Goal: Check status: Check status

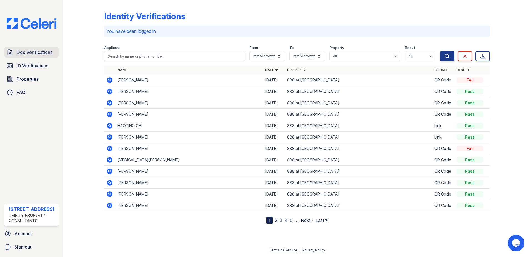
click at [36, 52] on span "Doc Verifications" at bounding box center [35, 52] width 36 height 7
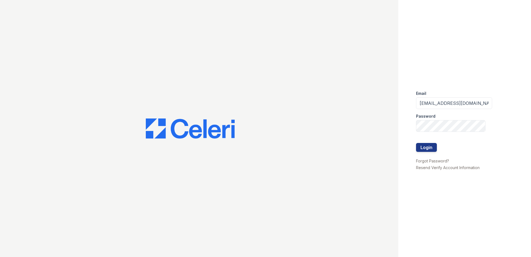
click at [139, 56] on div at bounding box center [199, 128] width 398 height 257
click at [436, 145] on button "Login" at bounding box center [426, 147] width 21 height 9
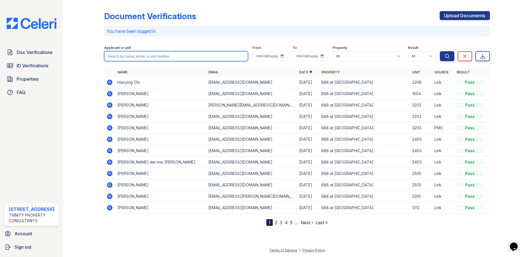
click at [191, 55] on input "search" at bounding box center [176, 56] width 144 height 10
type input "junbo"
click at [440, 51] on button "Search" at bounding box center [447, 56] width 14 height 10
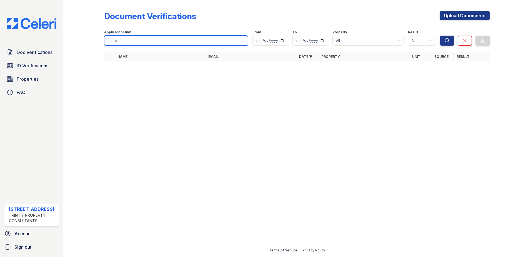
click at [143, 41] on input "junbo" at bounding box center [176, 41] width 144 height 10
type input "caiqing"
click at [440, 36] on button "Search" at bounding box center [447, 41] width 14 height 10
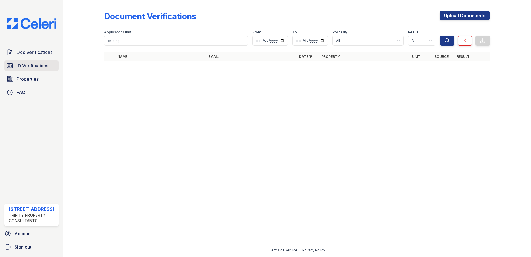
click at [40, 62] on link "ID Verifications" at bounding box center [31, 65] width 54 height 11
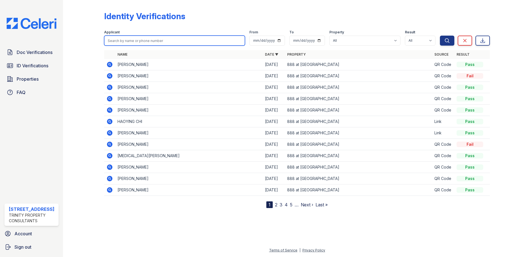
click at [172, 39] on input "search" at bounding box center [174, 41] width 141 height 10
type input "junbo"
click at [440, 36] on button "Search" at bounding box center [447, 41] width 14 height 10
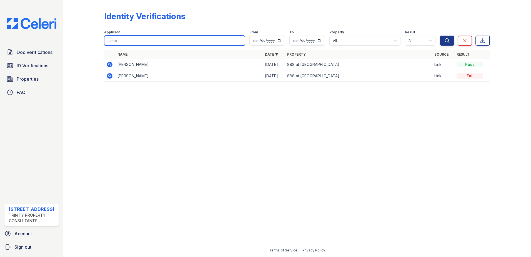
click at [149, 38] on input "junbo" at bounding box center [174, 41] width 141 height 10
type input "caiqing"
click at [440, 36] on button "Search" at bounding box center [447, 41] width 14 height 10
